Goal: Information Seeking & Learning: Learn about a topic

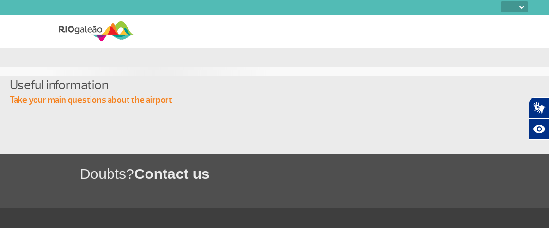
select select
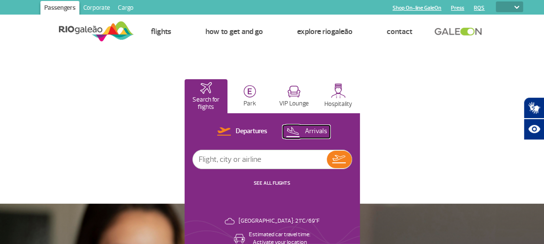
click at [319, 131] on p "Arrivals" at bounding box center [315, 131] width 22 height 9
click at [268, 158] on input "text" at bounding box center [260, 159] width 134 height 19
click at [270, 182] on link "SEE ALL FLIGHTS" at bounding box center [272, 183] width 37 height 6
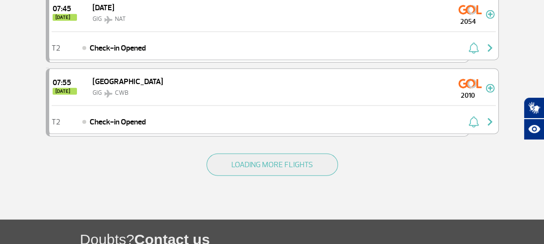
scroll to position [1480, 0]
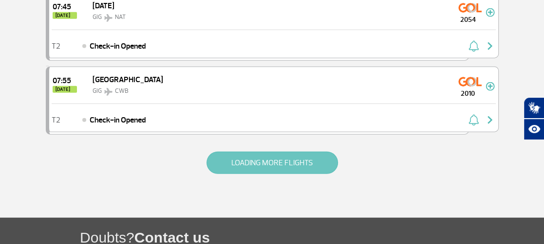
click at [271, 152] on button "LOADING MORE FLIGHTS" at bounding box center [271, 163] width 131 height 22
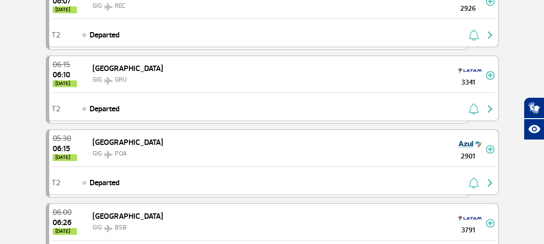
scroll to position [21, 0]
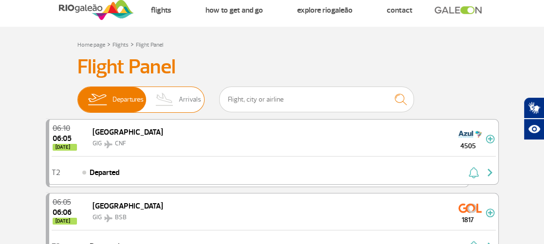
click at [192, 104] on span "Arrivals" at bounding box center [190, 99] width 22 height 25
click at [77, 95] on input "Departures Arrivals" at bounding box center [77, 95] width 0 height 0
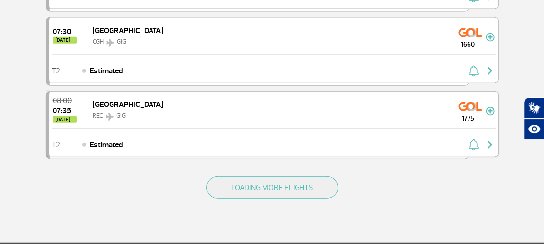
scroll to position [1502, 0]
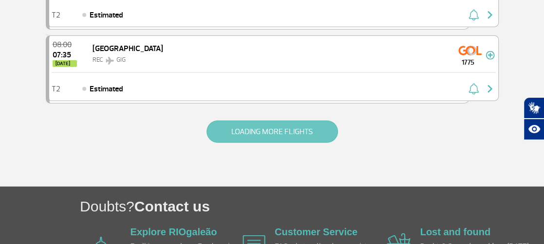
click at [263, 121] on button "LOADING MORE FLIGHTS" at bounding box center [271, 132] width 131 height 22
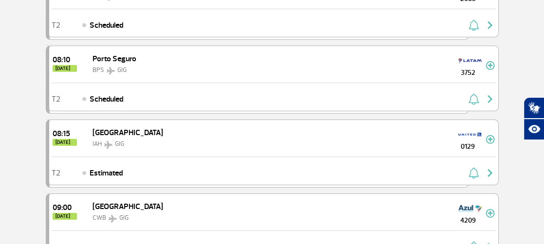
scroll to position [1930, 0]
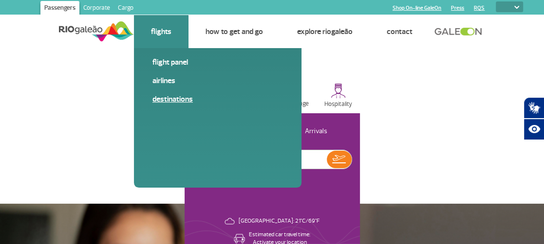
click at [169, 100] on link "Destinations" at bounding box center [217, 99] width 131 height 11
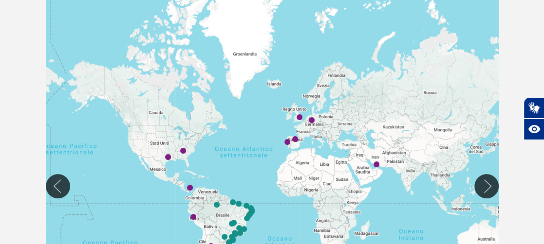
scroll to position [234, 0]
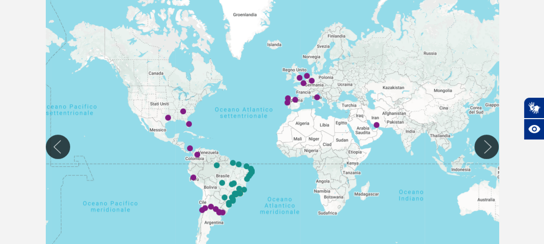
click at [318, 101] on div at bounding box center [272, 147] width 453 height 382
click at [317, 102] on div at bounding box center [272, 147] width 453 height 382
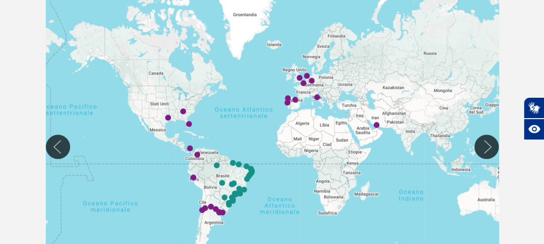
click at [282, 202] on div at bounding box center [272, 147] width 453 height 382
click at [237, 197] on div at bounding box center [272, 147] width 453 height 382
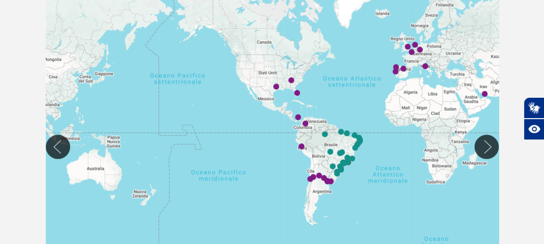
drag, startPoint x: 262, startPoint y: 201, endPoint x: 372, endPoint y: 169, distance: 113.4
click at [372, 169] on div at bounding box center [272, 147] width 453 height 382
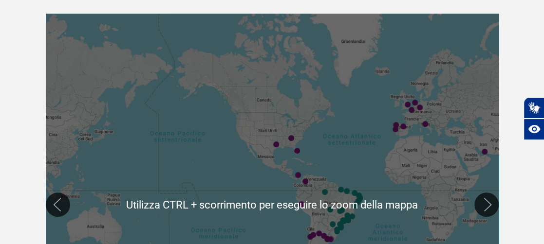
scroll to position [155, 0]
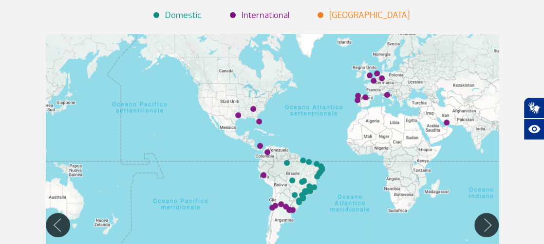
drag, startPoint x: 241, startPoint y: 122, endPoint x: 214, endPoint y: 98, distance: 35.5
click at [214, 98] on div at bounding box center [272, 225] width 453 height 382
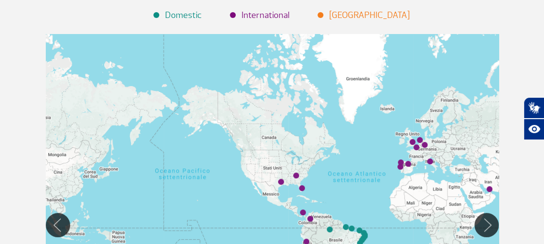
drag, startPoint x: 224, startPoint y: 111, endPoint x: 268, endPoint y: 178, distance: 80.9
click at [268, 178] on div at bounding box center [272, 225] width 453 height 382
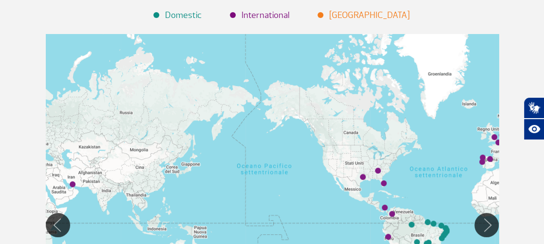
drag, startPoint x: 114, startPoint y: 115, endPoint x: 199, endPoint y: 110, distance: 84.9
click at [199, 110] on div at bounding box center [272, 225] width 453 height 382
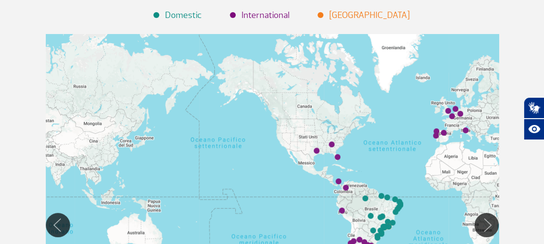
drag, startPoint x: 231, startPoint y: 173, endPoint x: 186, endPoint y: 148, distance: 51.5
click at [186, 148] on div at bounding box center [272, 225] width 453 height 382
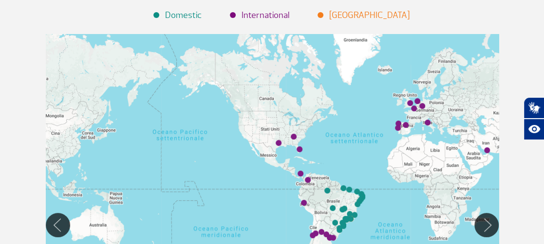
drag, startPoint x: 239, startPoint y: 168, endPoint x: 195, endPoint y: 154, distance: 46.0
click at [192, 157] on div at bounding box center [272, 225] width 453 height 382
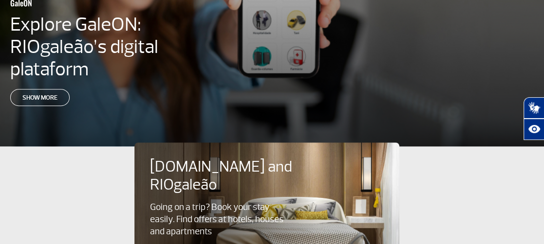
scroll to position [350, 0]
